Goal: Information Seeking & Learning: Find specific page/section

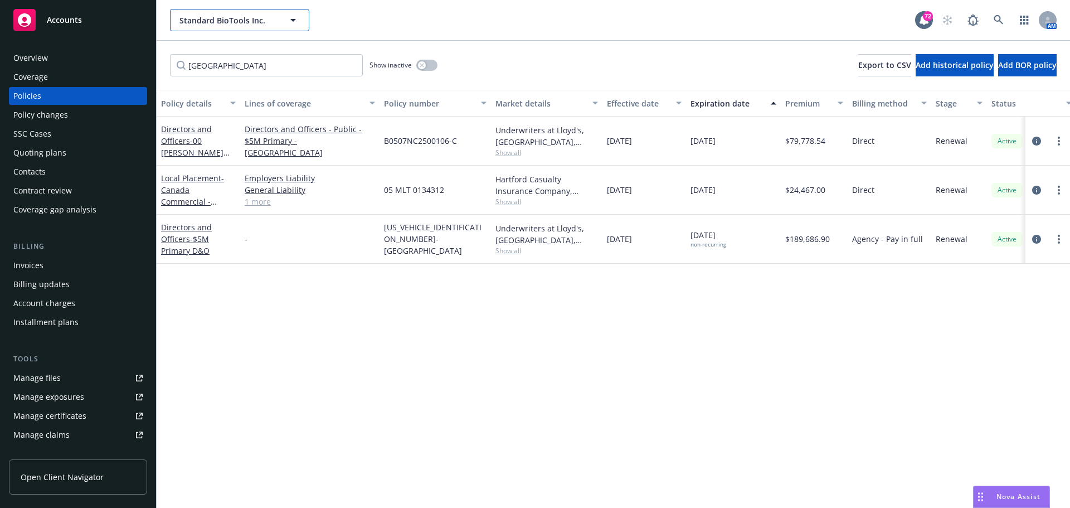
click at [259, 21] on span "Standard BioTools Inc." at bounding box center [227, 20] width 96 height 12
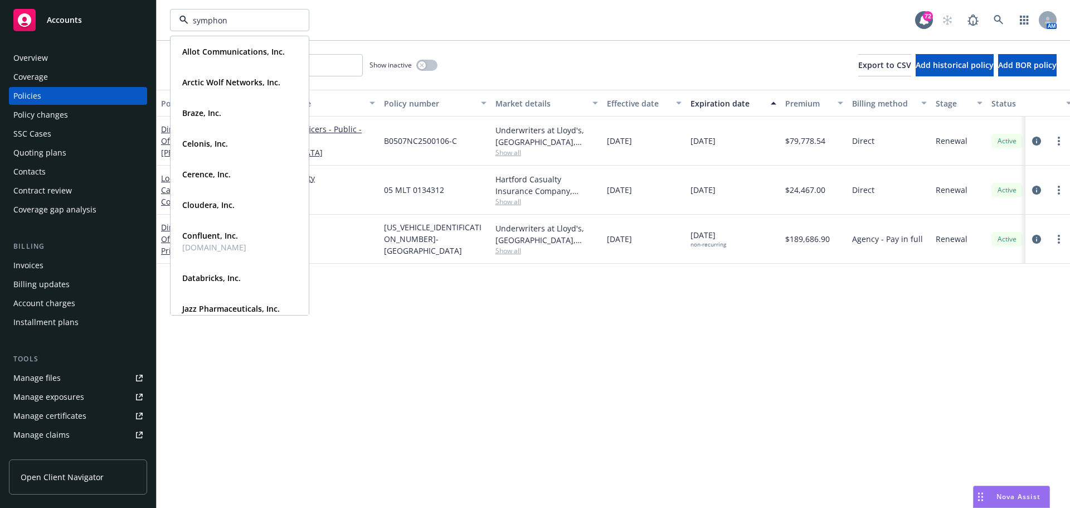
type input "symphony"
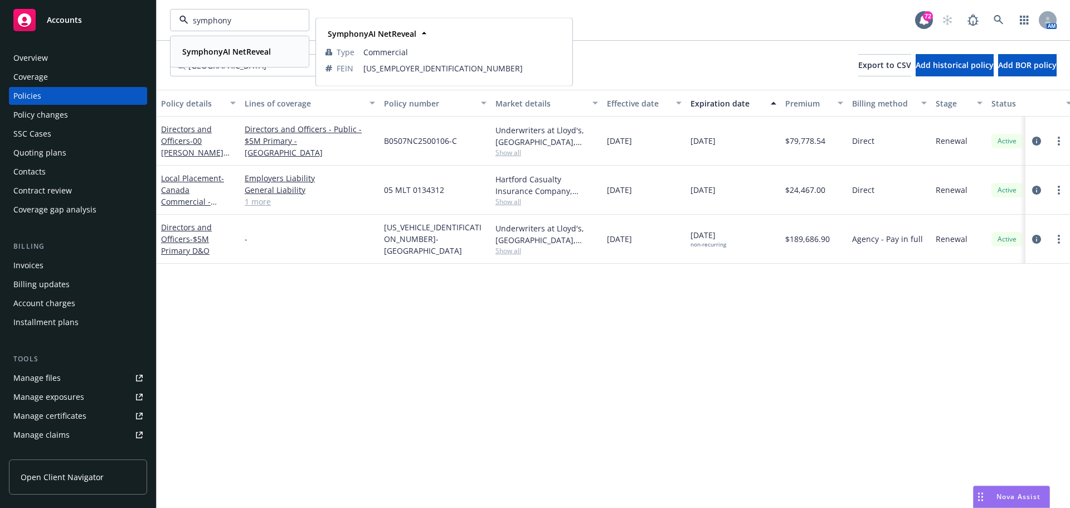
click at [258, 48] on strong "SymphonyAI NetReveal" at bounding box center [226, 51] width 89 height 11
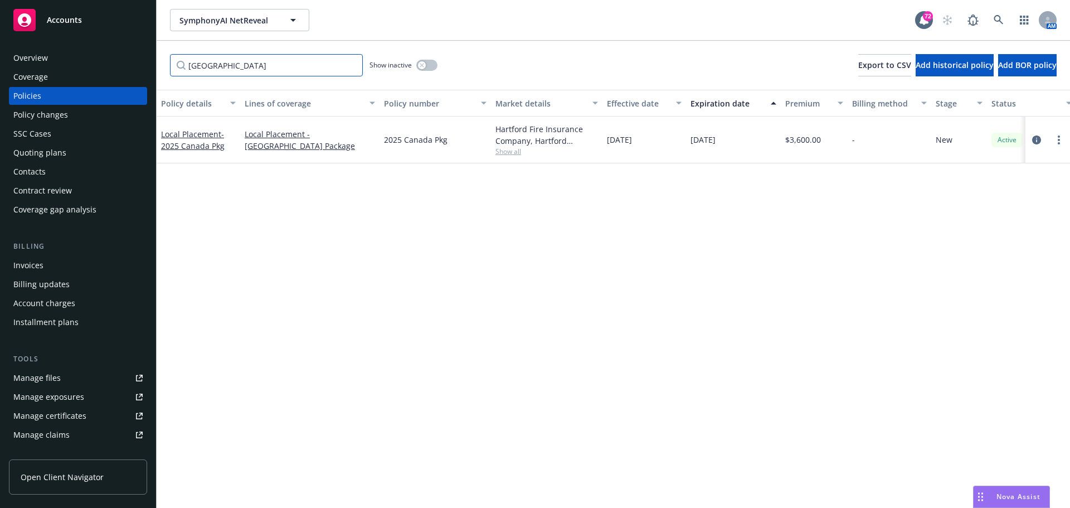
click at [231, 74] on input "[GEOGRAPHIC_DATA]" at bounding box center [266, 65] width 193 height 22
drag, startPoint x: 230, startPoint y: 70, endPoint x: 150, endPoint y: 69, distance: 79.1
click at [150, 69] on div "Accounts Overview Coverage Policies Policy changes SSC Cases Quoting plans Cont…" at bounding box center [535, 254] width 1070 height 508
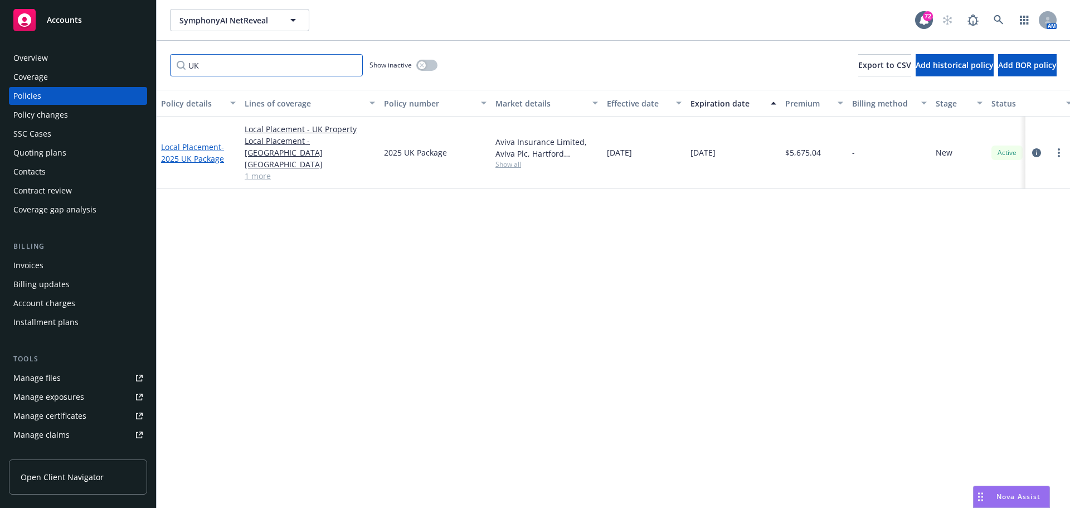
type input "UK"
click at [187, 142] on span "- 2025 UK Package" at bounding box center [192, 153] width 63 height 22
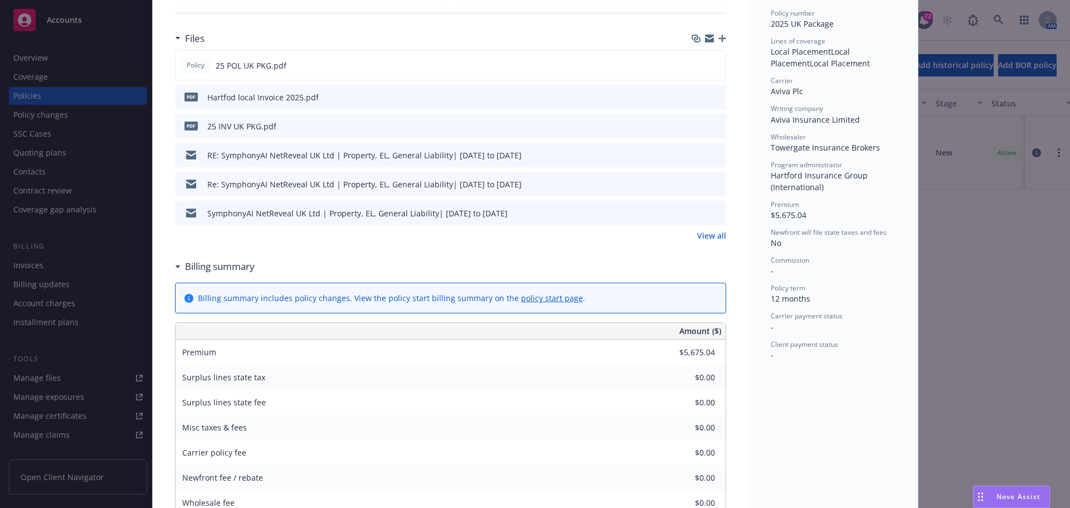
scroll to position [223, 0]
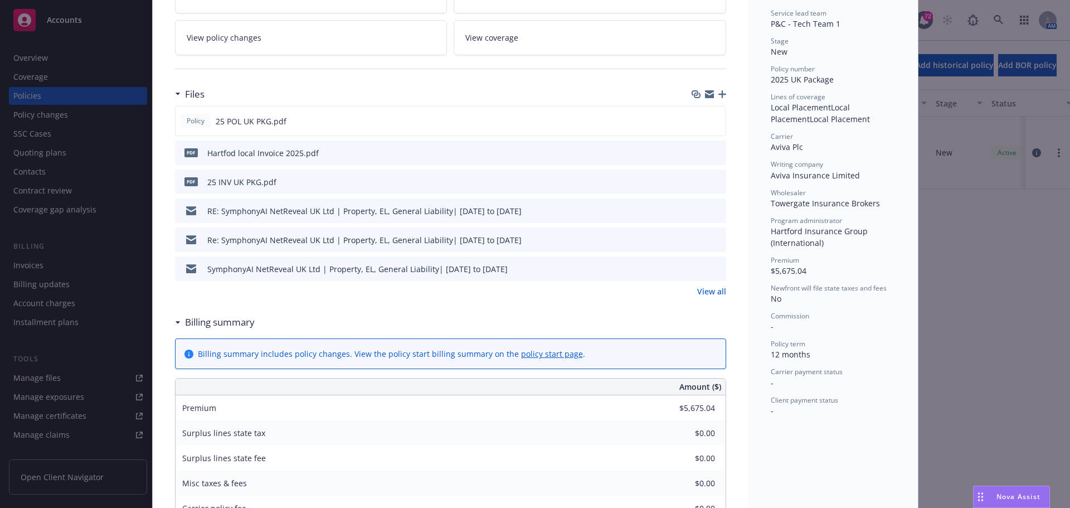
click at [714, 153] on icon "preview file" at bounding box center [716, 152] width 10 height 8
click at [717, 182] on div "pdf 25 INV UK PKG.pdf" at bounding box center [450, 181] width 551 height 25
click at [713, 181] on icon "preview file" at bounding box center [716, 181] width 10 height 8
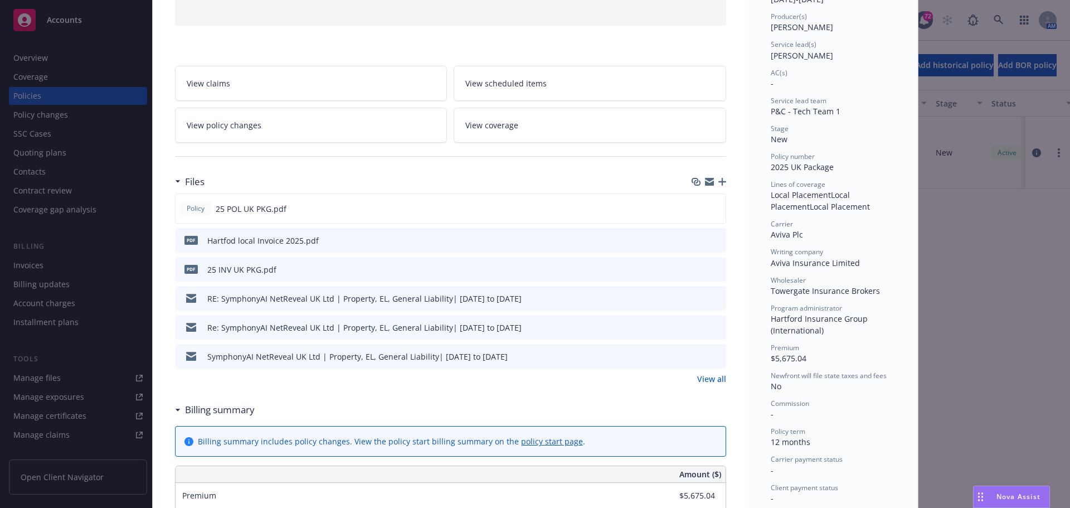
scroll to position [56, 0]
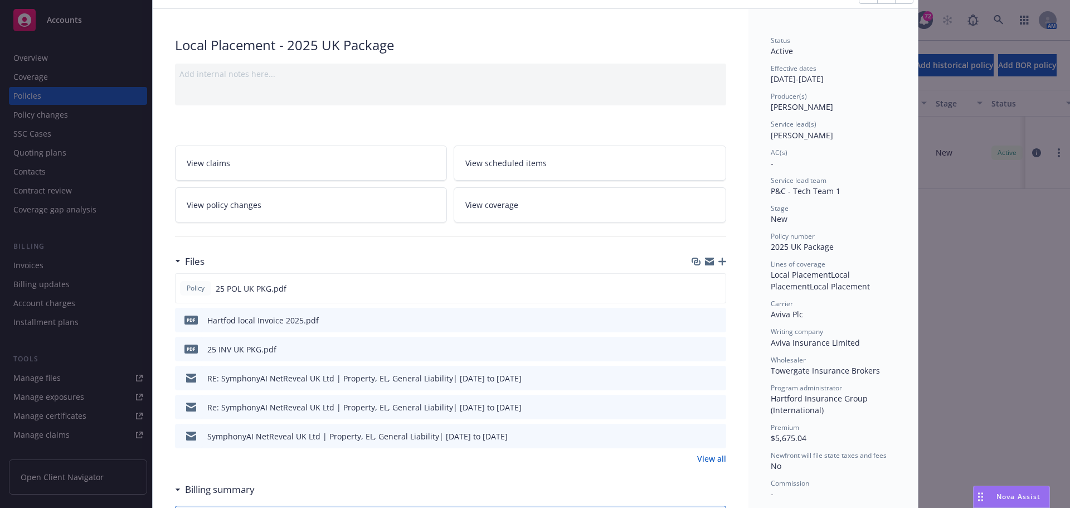
click at [55, 51] on div "Policy Local Placement - 2025 UK Package Add internal notes here... View claims…" at bounding box center [535, 254] width 1070 height 508
click at [50, 55] on div "Policy Local Placement - 2025 UK Package Add internal notes here... View claims…" at bounding box center [535, 254] width 1070 height 508
click at [30, 58] on div "Policy Local Placement - 2025 UK Package Add internal notes here... View claims…" at bounding box center [535, 254] width 1070 height 508
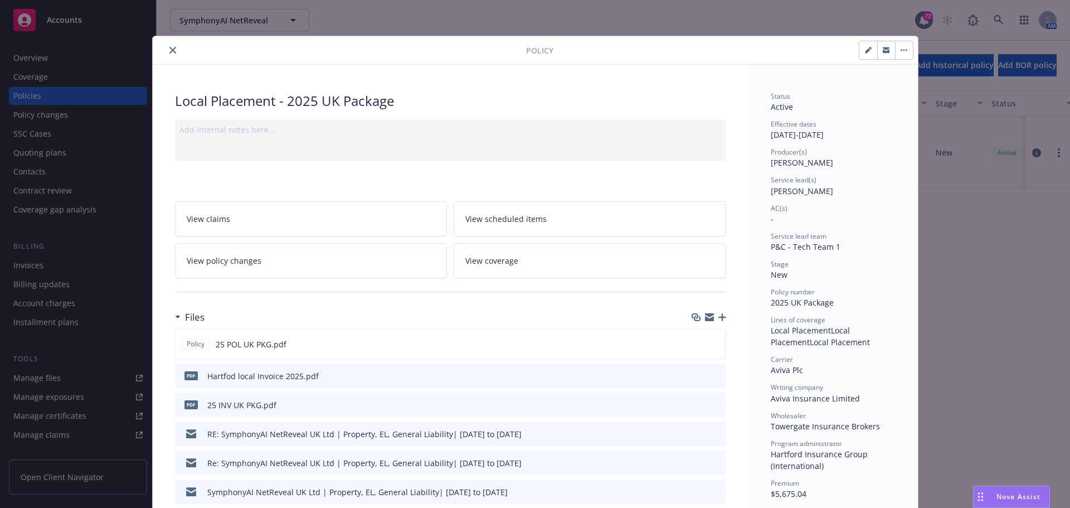
click at [169, 51] on icon "close" at bounding box center [172, 50] width 7 height 7
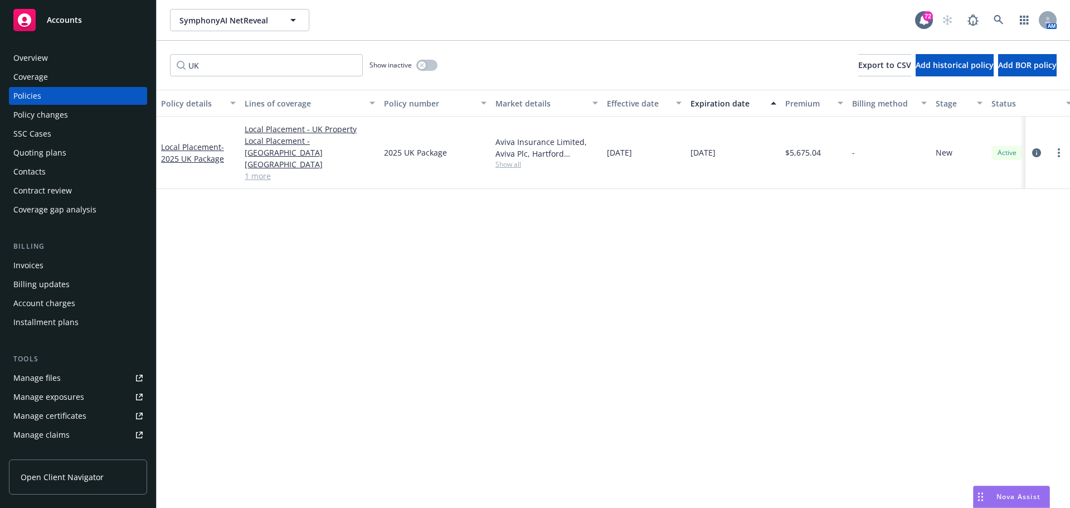
click at [37, 58] on div "Overview" at bounding box center [30, 58] width 35 height 18
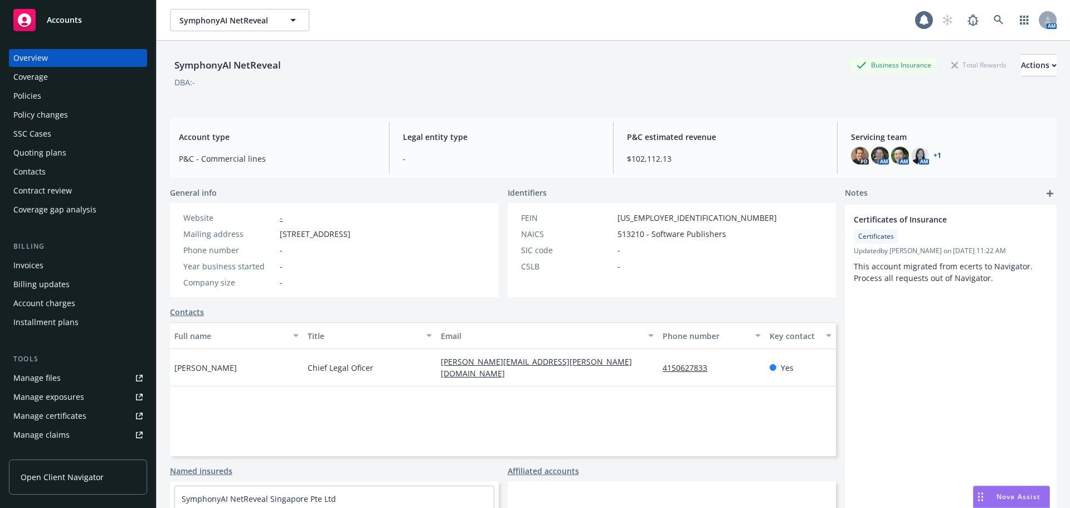
click at [41, 66] on div "Overview" at bounding box center [30, 58] width 35 height 18
click at [26, 98] on div "Policies" at bounding box center [27, 96] width 28 height 18
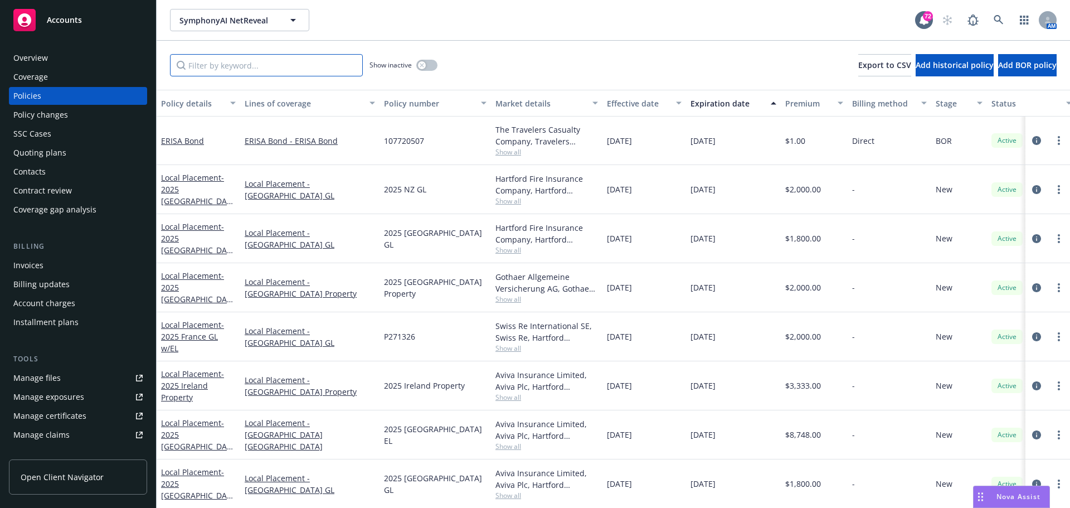
click at [212, 69] on input "Filter by keyword..." at bounding box center [266, 65] width 193 height 22
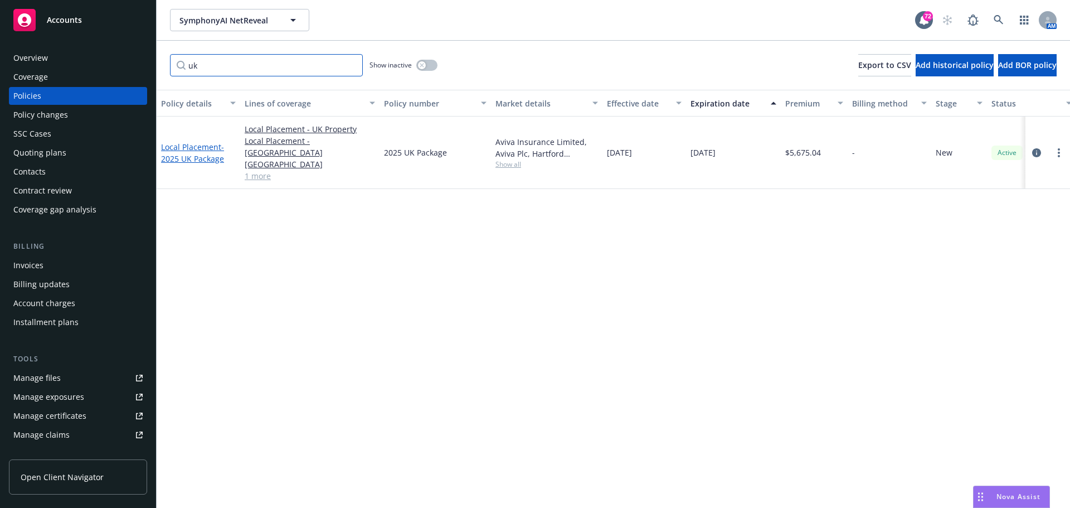
type input "uk"
click at [204, 142] on link "Local Placement - 2025 UK Package" at bounding box center [192, 153] width 63 height 22
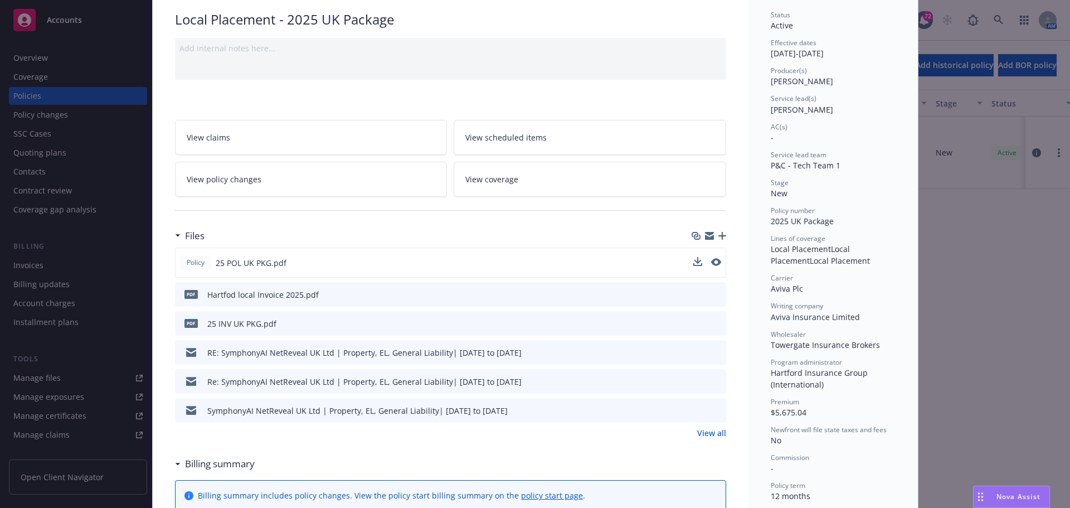
scroll to position [145, 0]
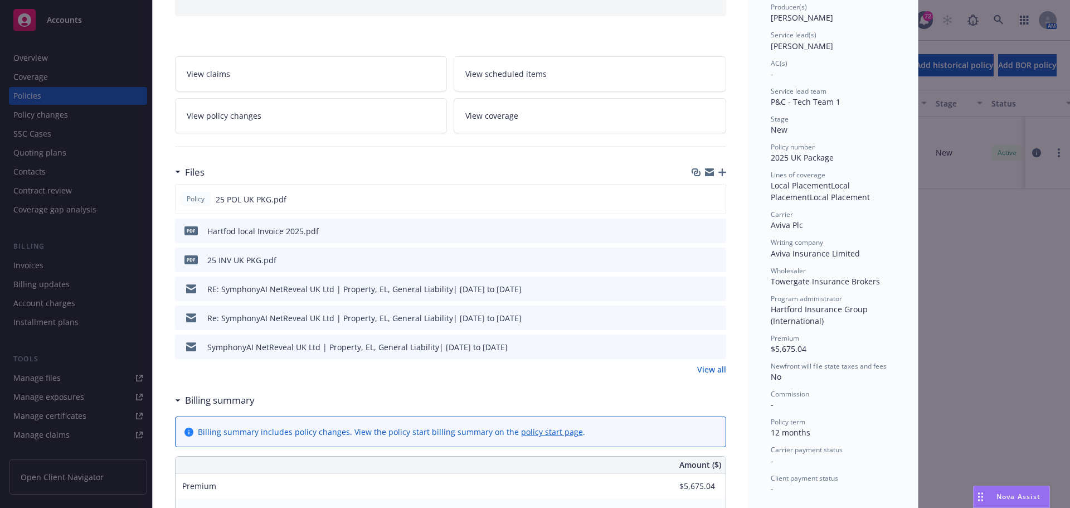
click at [707, 173] on icon "button" at bounding box center [709, 173] width 9 height 5
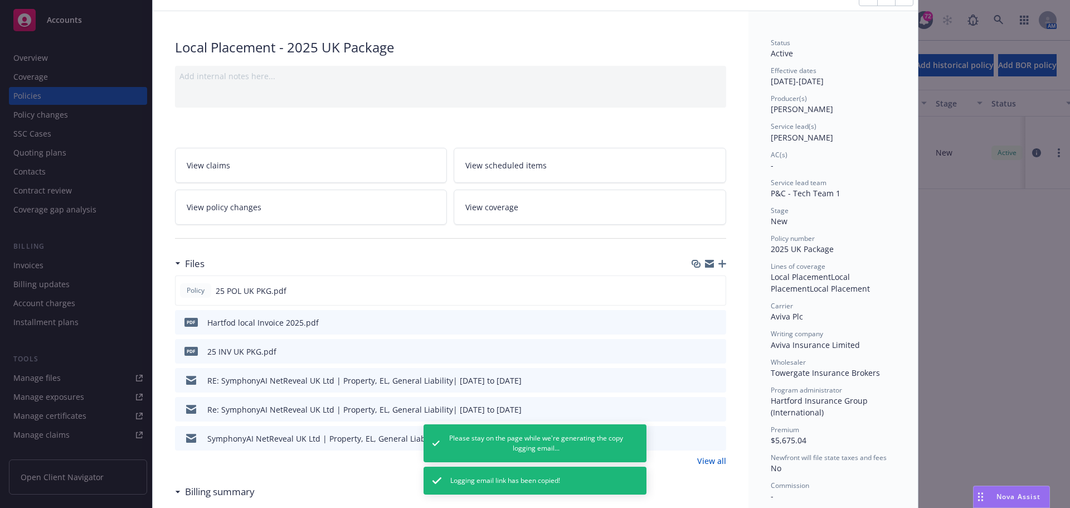
scroll to position [0, 0]
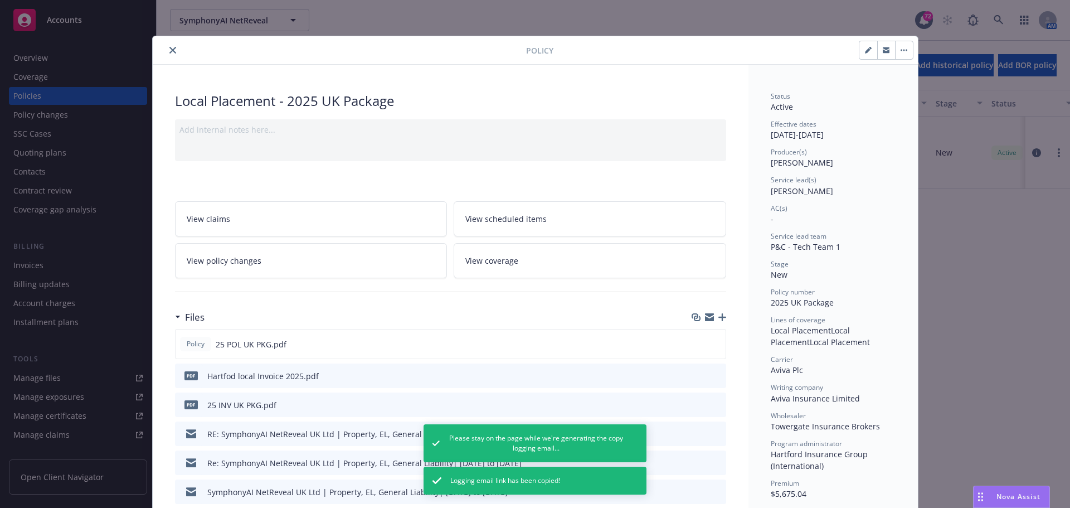
click at [169, 52] on icon "close" at bounding box center [172, 50] width 7 height 7
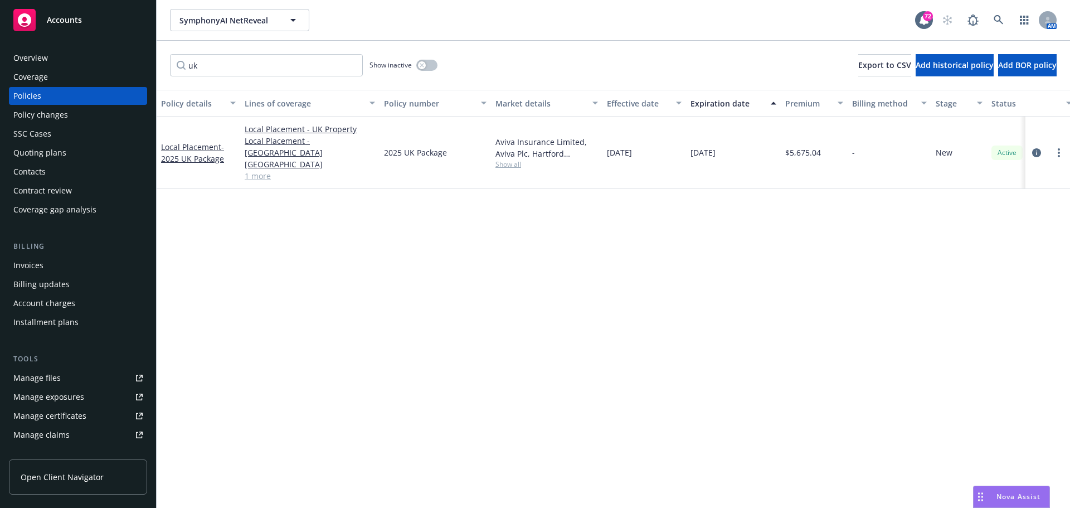
click at [40, 60] on div "Overview" at bounding box center [30, 58] width 35 height 18
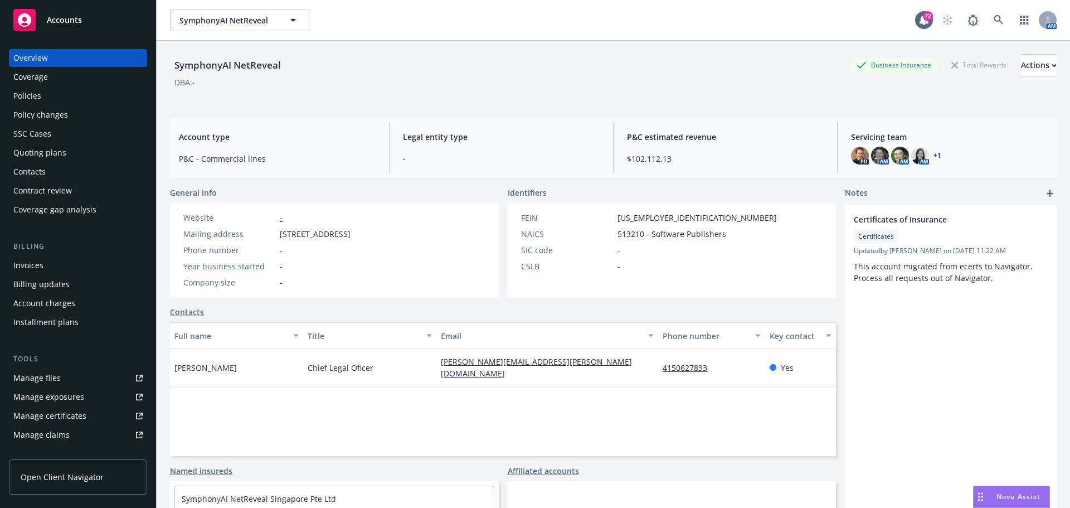
click at [933, 154] on link "+ 1" at bounding box center [937, 155] width 8 height 7
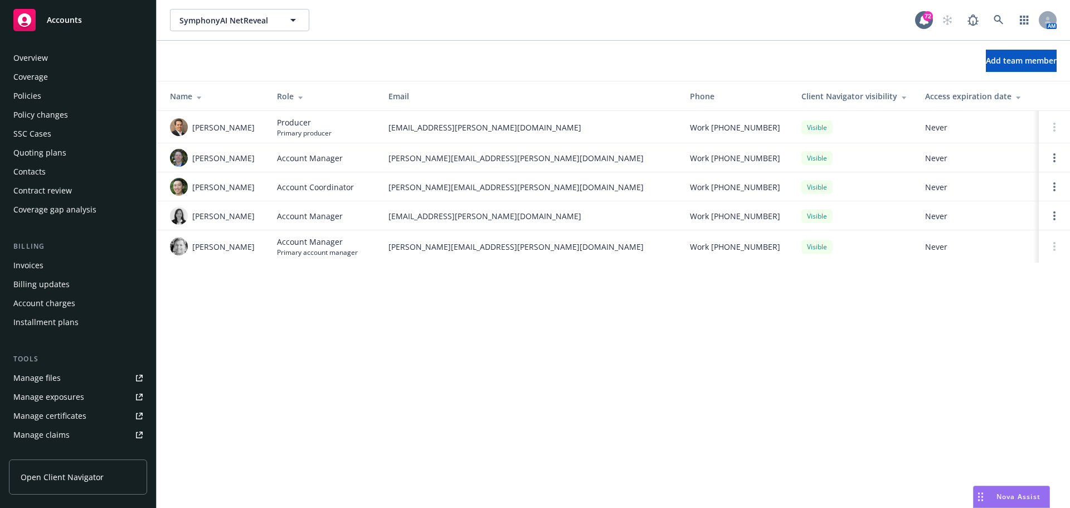
click at [51, 87] on div "Policies" at bounding box center [77, 96] width 129 height 18
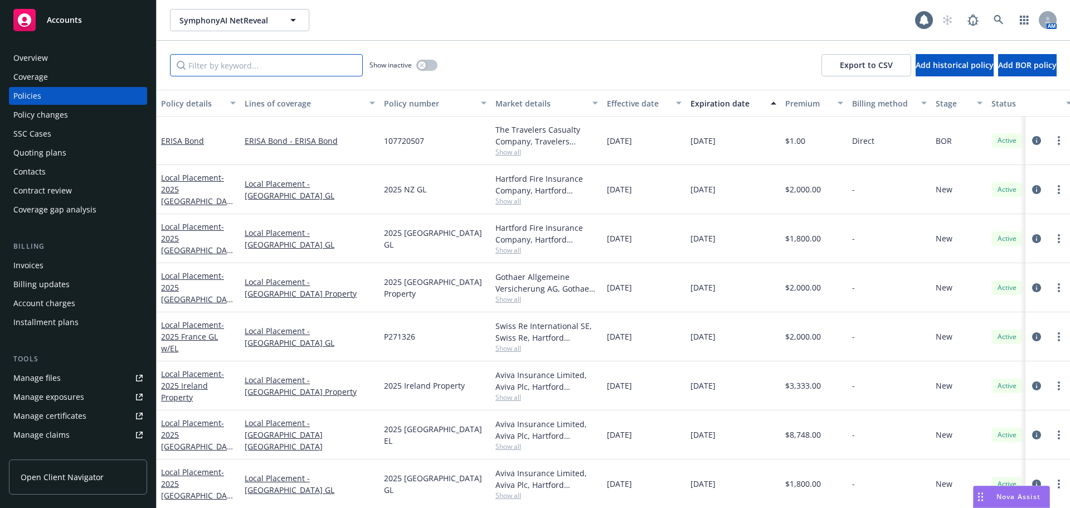
click at [190, 69] on input "Filter by keyword..." at bounding box center [266, 65] width 193 height 22
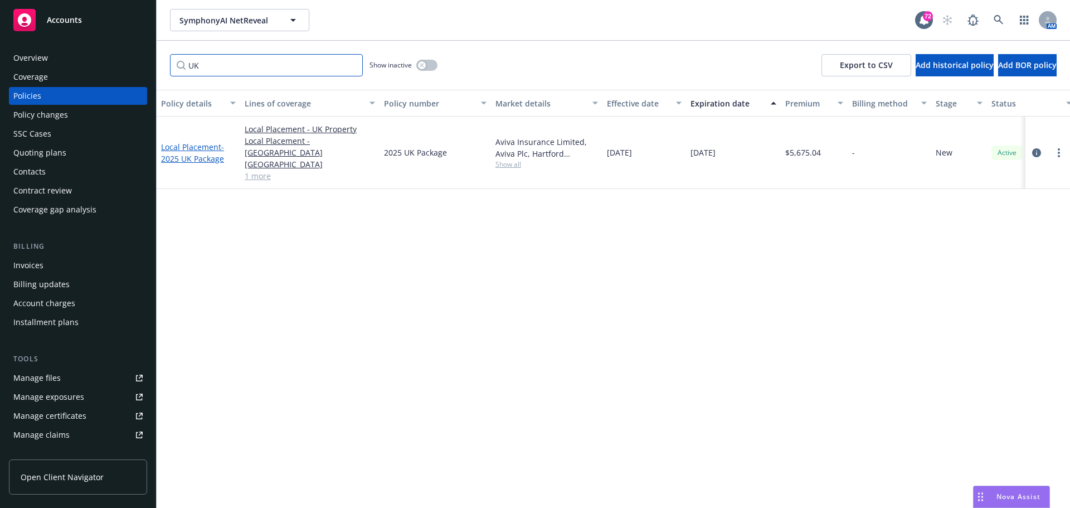
type input "UK"
click at [206, 147] on span "- 2025 UK Package" at bounding box center [192, 153] width 63 height 22
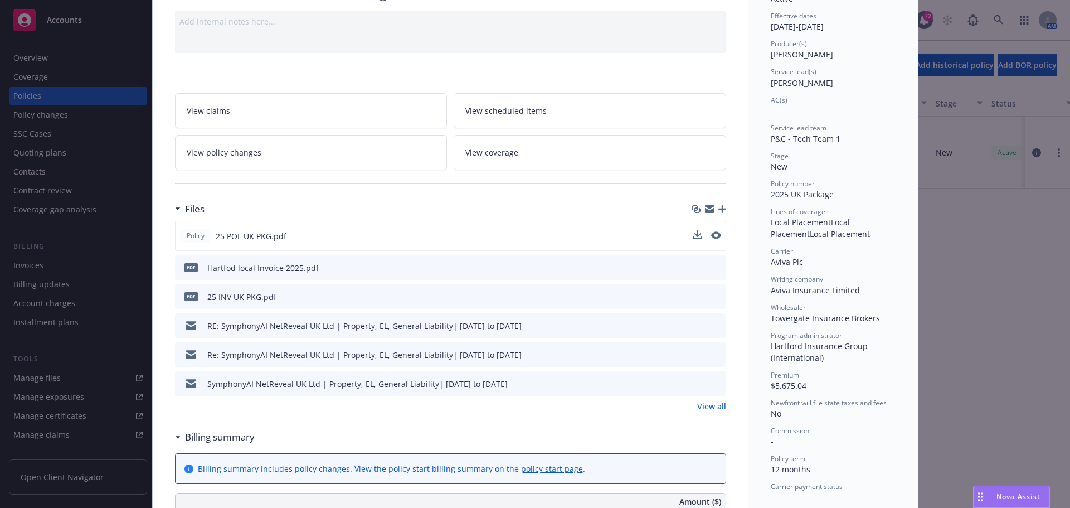
scroll to position [56, 0]
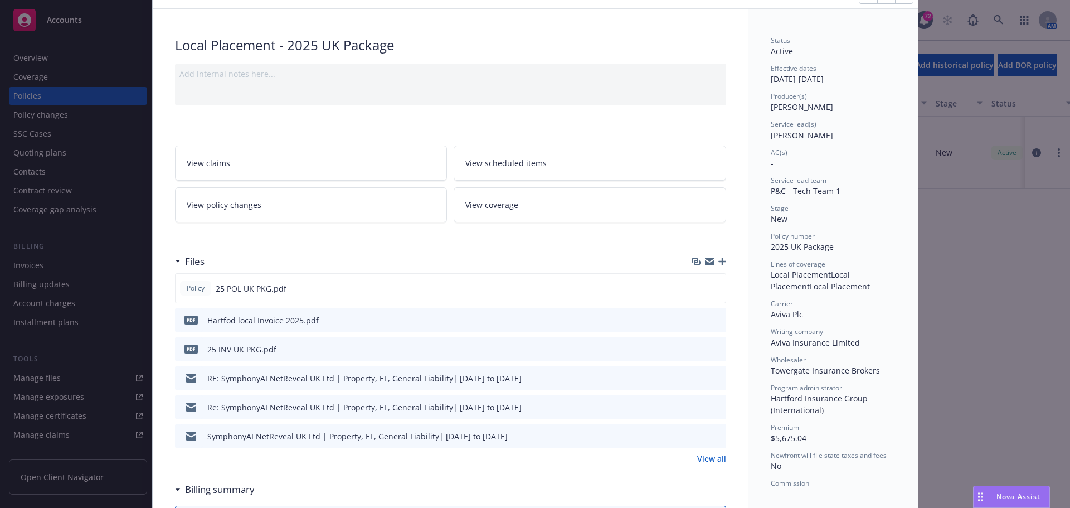
click at [705, 259] on icon "button" at bounding box center [709, 259] width 9 height 4
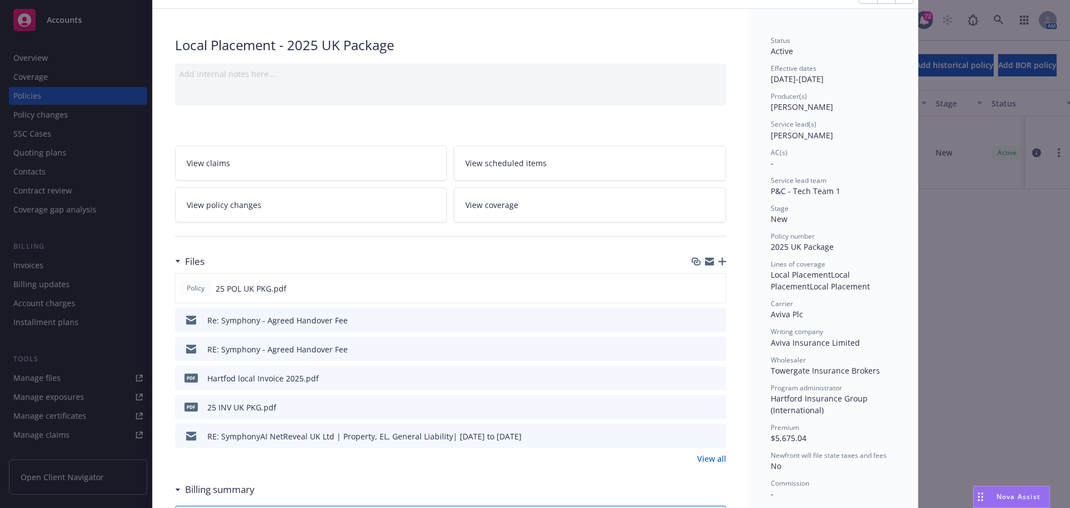
scroll to position [0, 0]
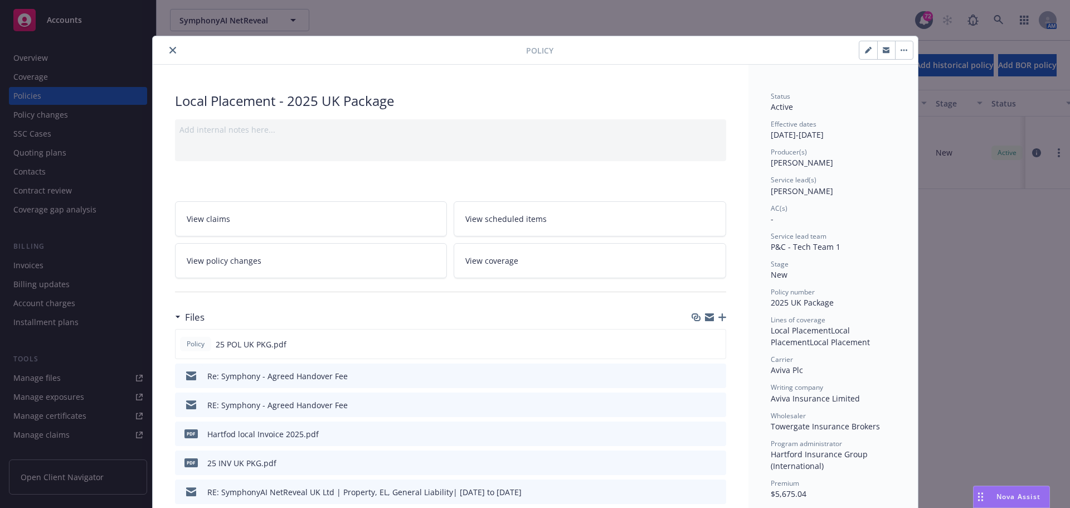
click at [168, 42] on div "Policy" at bounding box center [535, 50] width 765 height 28
click at [168, 45] on button "close" at bounding box center [172, 49] width 13 height 13
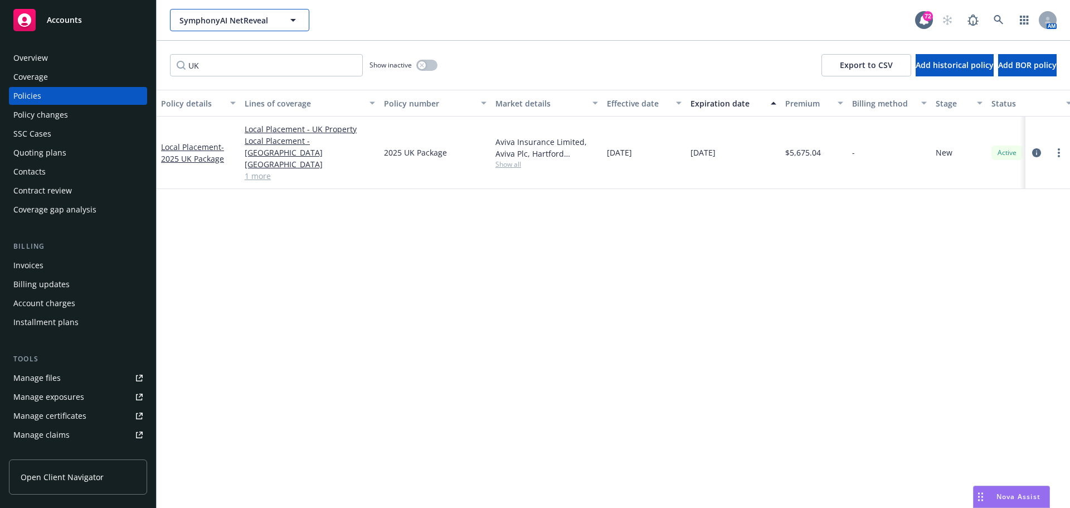
click at [211, 24] on span "SymphonyAI NetReveal" at bounding box center [227, 20] width 96 height 12
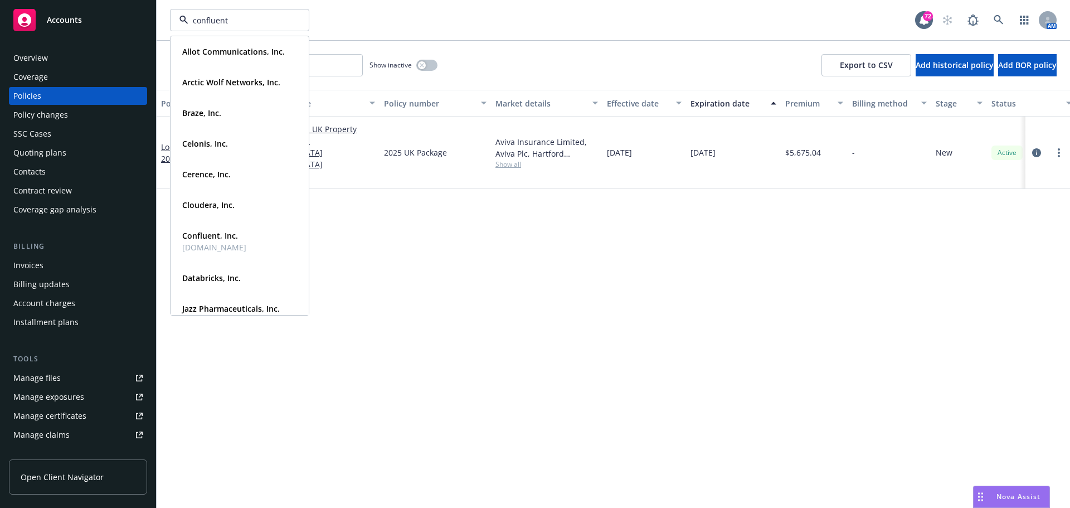
type input "confluent"
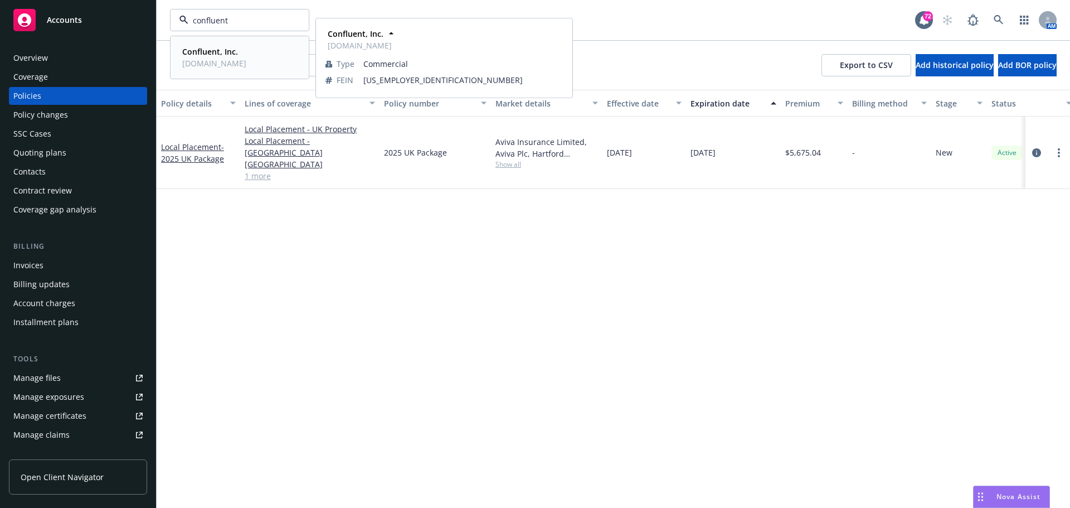
click at [211, 49] on strong "Confluent, Inc." at bounding box center [210, 51] width 56 height 11
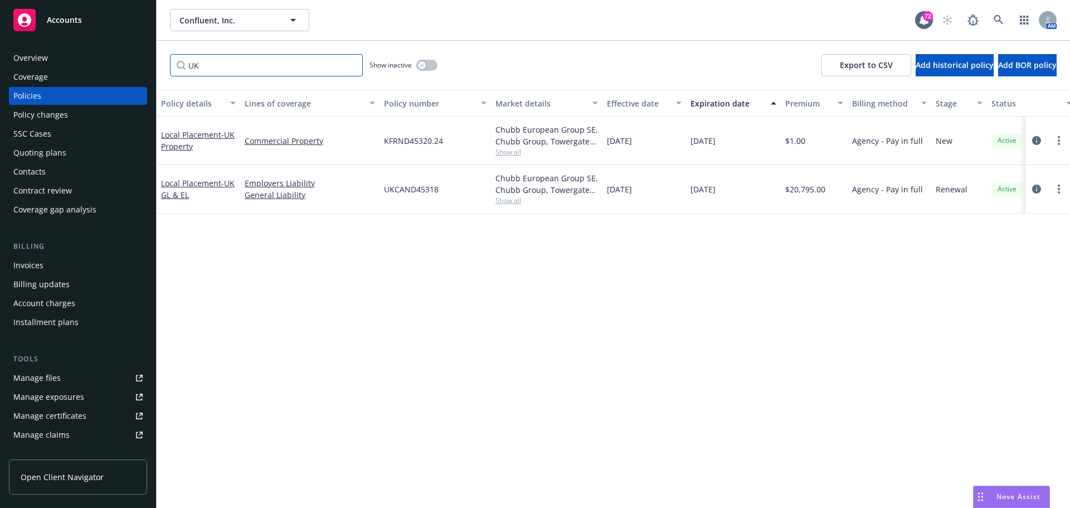
click at [208, 70] on input "UK" at bounding box center [266, 65] width 193 height 22
drag, startPoint x: 211, startPoint y: 70, endPoint x: 149, endPoint y: 60, distance: 62.0
click at [149, 60] on div "Accounts Overview Coverage Policies Policy changes SSC Cases Quoting plans Cont…" at bounding box center [535, 254] width 1070 height 508
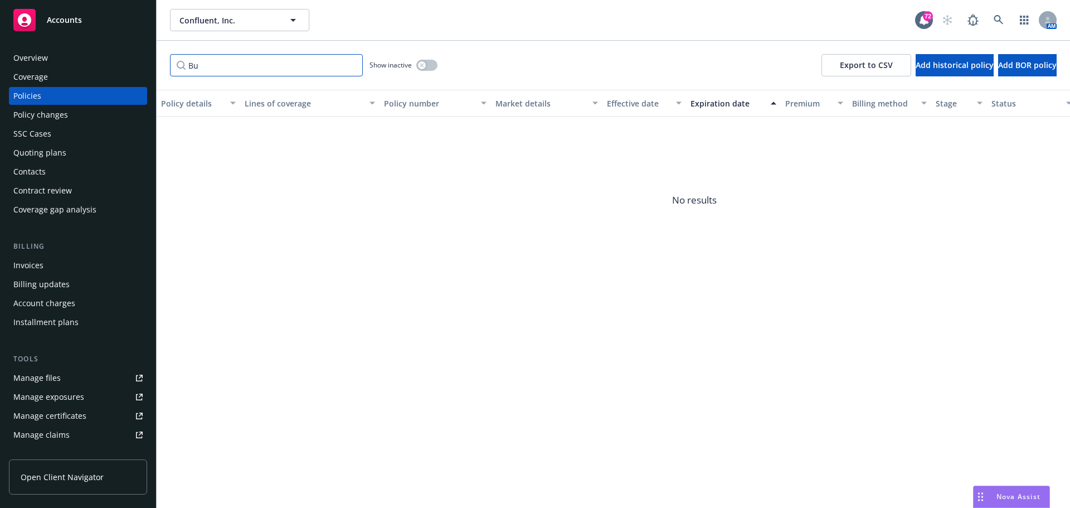
type input "B"
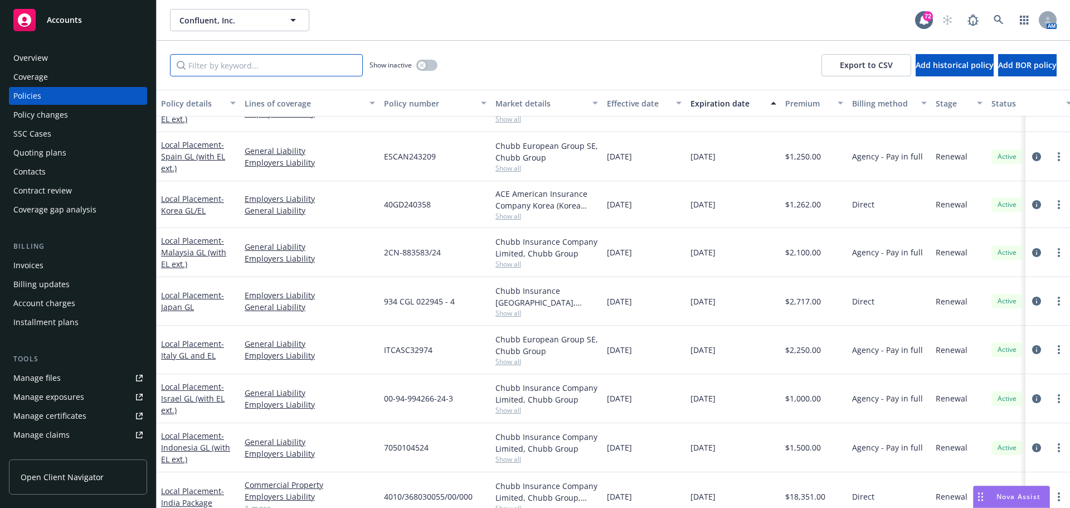
scroll to position [105, 0]
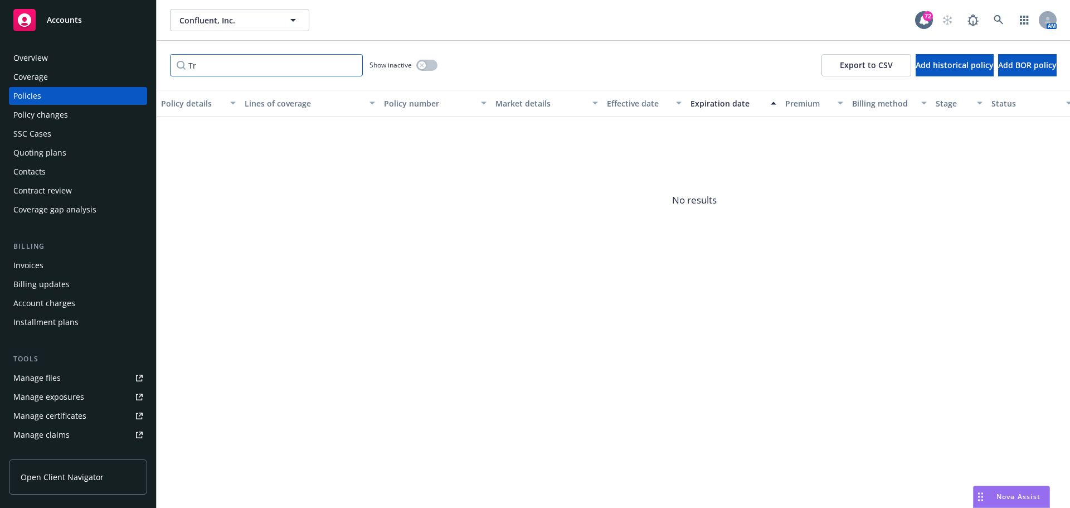
type input "T"
